Goal: Book appointment/travel/reservation

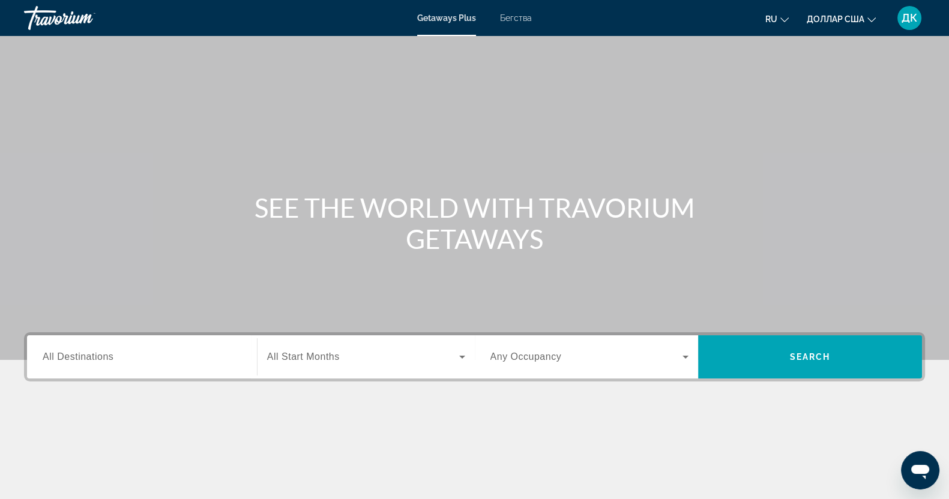
click at [133, 349] on div "Виджет поиска" at bounding box center [142, 357] width 199 height 34
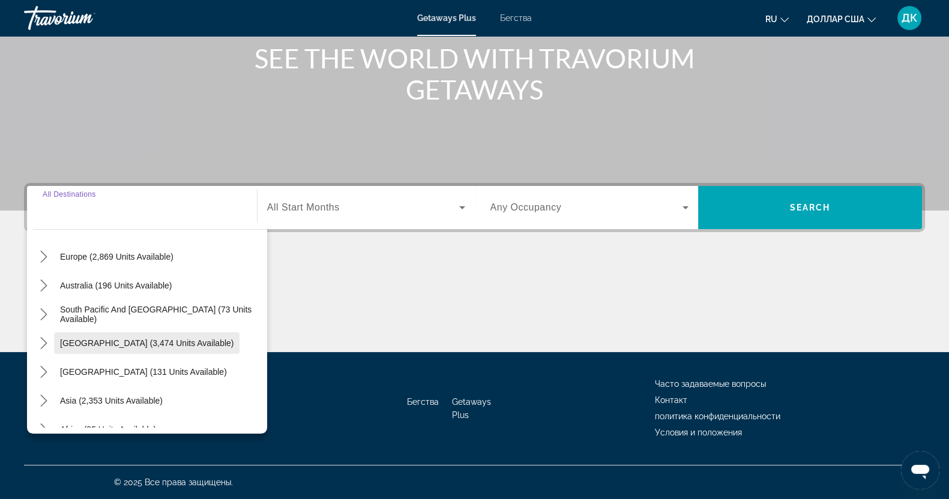
scroll to position [194, 0]
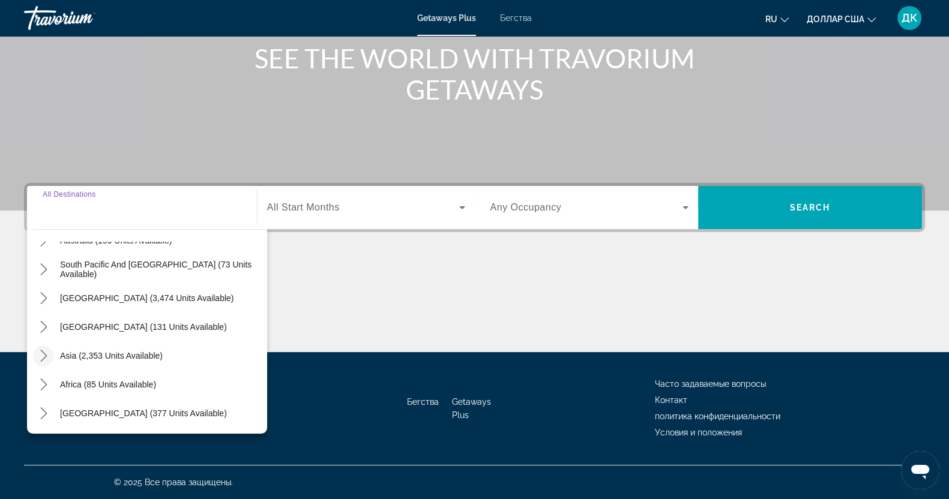
click at [39, 355] on icon "Toggle Asia (2,353 units available) submenu" at bounding box center [44, 356] width 12 height 12
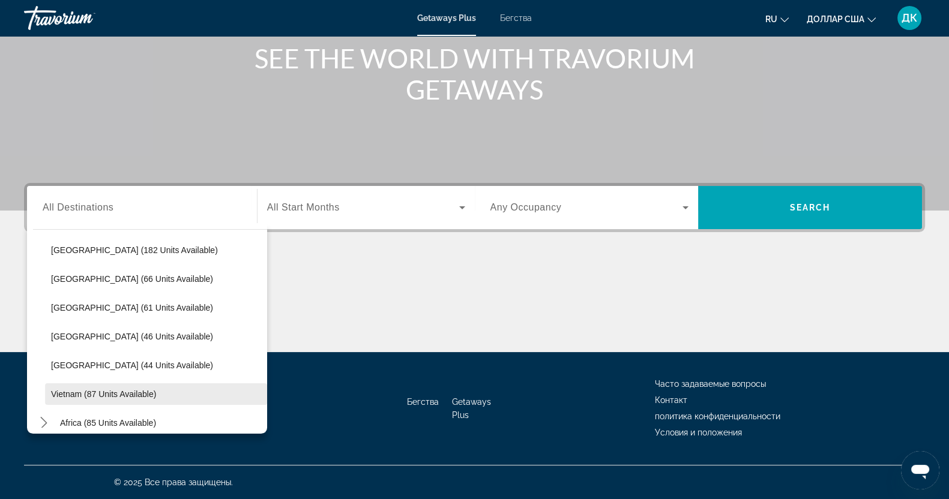
scroll to position [483, 0]
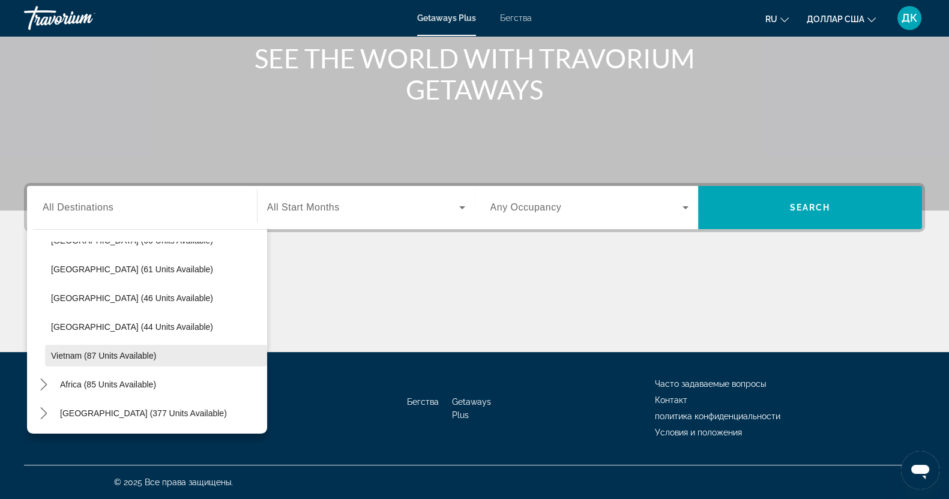
click at [65, 355] on span "Vietnam (87 units available)" at bounding box center [103, 356] width 105 height 10
type input "**********"
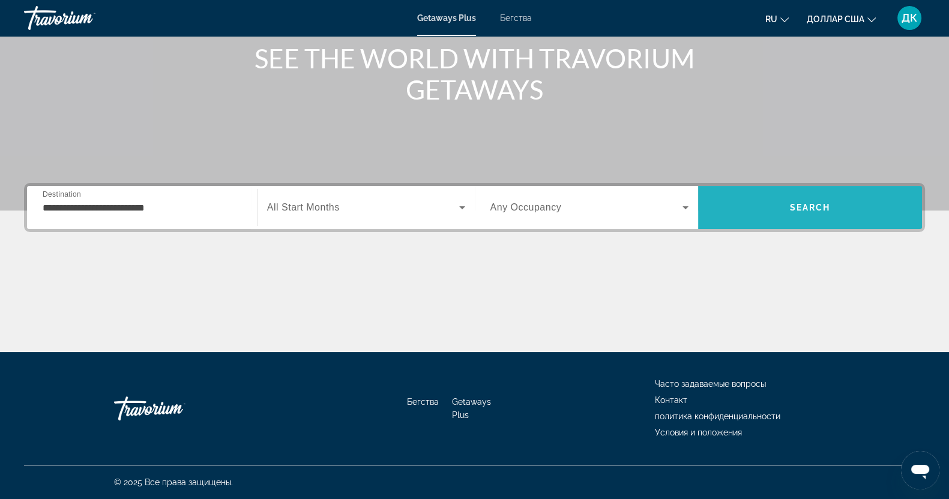
click at [800, 206] on span "Search" at bounding box center [810, 208] width 41 height 10
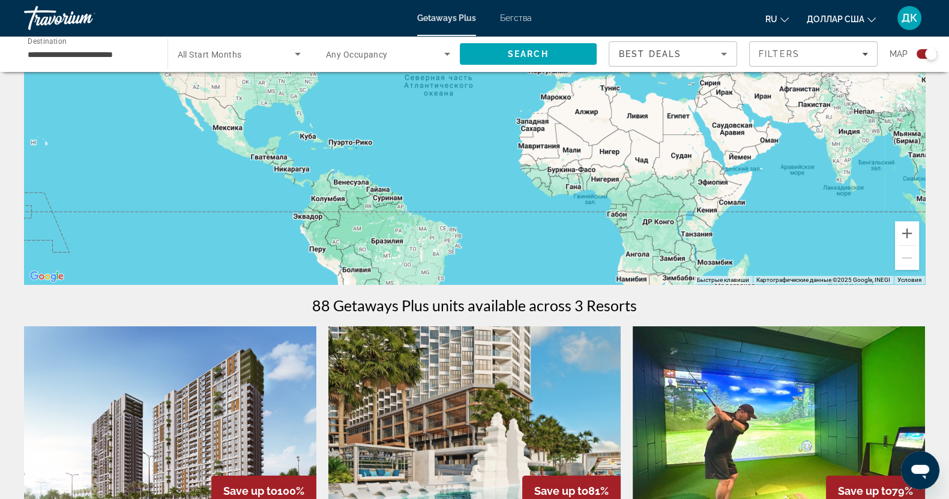
scroll to position [74, 0]
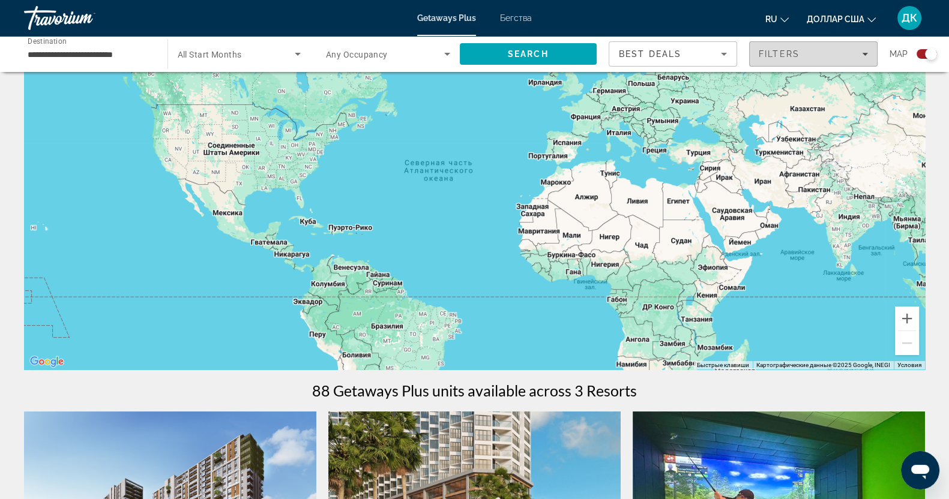
click at [869, 56] on span "Filters" at bounding box center [813, 54] width 127 height 29
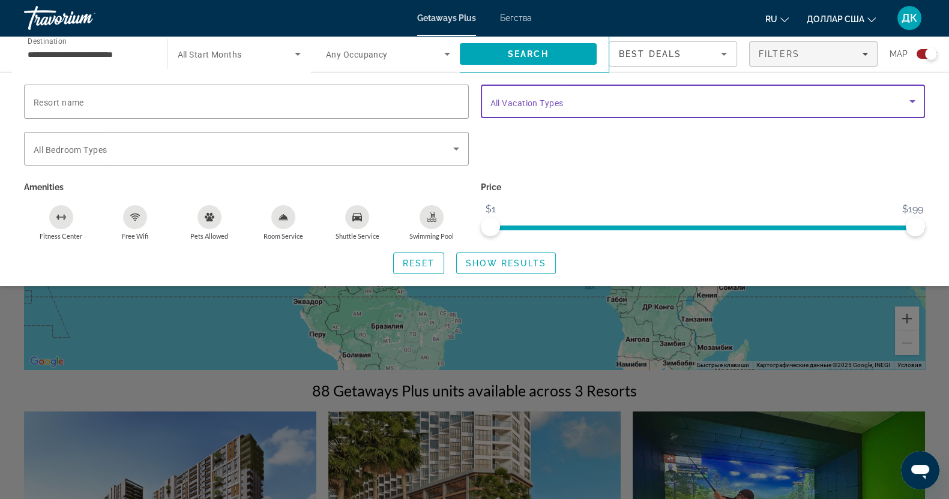
click at [912, 97] on icon "Search widget" at bounding box center [912, 101] width 14 height 14
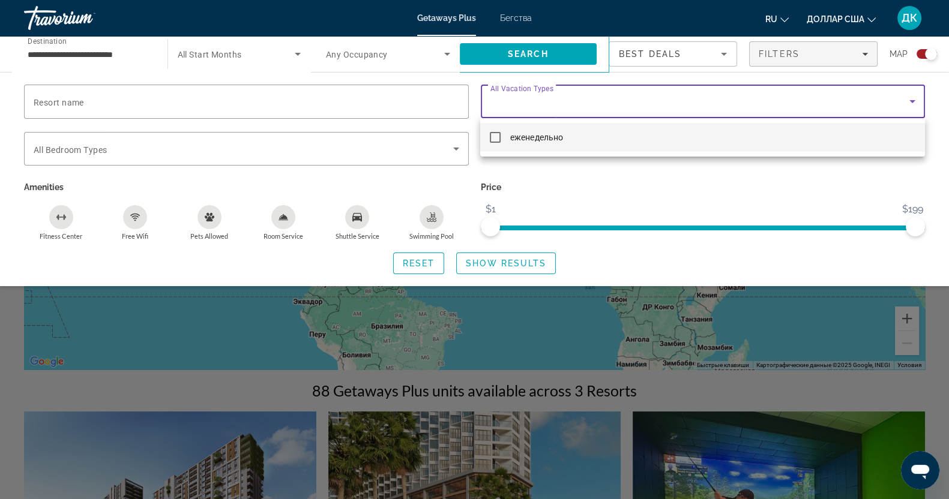
click at [494, 135] on mat-pseudo-checkbox at bounding box center [495, 137] width 11 height 11
click at [498, 259] on div at bounding box center [474, 249] width 949 height 499
